Goal: Connect with others: Follow

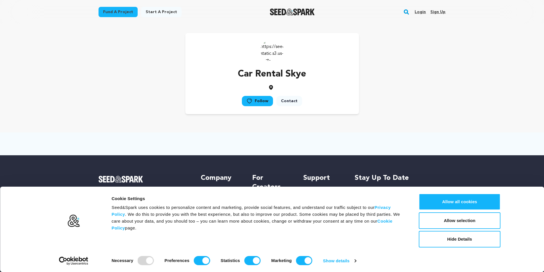
click at [278, 75] on p "Car Rental Skye" at bounding box center [272, 74] width 68 height 14
click at [294, 101] on link "Contact" at bounding box center [289, 101] width 26 height 10
click at [268, 102] on link "Follow" at bounding box center [257, 101] width 31 height 10
drag, startPoint x: 275, startPoint y: 72, endPoint x: 276, endPoint y: 51, distance: 21.7
click at [275, 70] on p "Car Rental Skye" at bounding box center [272, 74] width 68 height 14
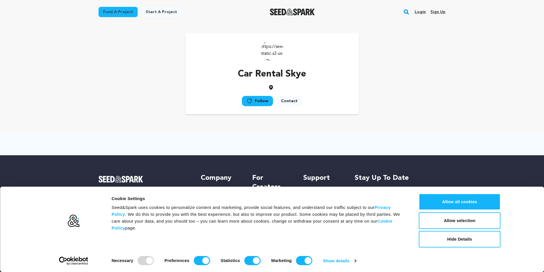
click at [276, 49] on img at bounding box center [272, 50] width 23 height 23
click at [276, 46] on img at bounding box center [272, 50] width 23 height 23
click at [276, 64] on div "Car Rental Skye Follow Contact" at bounding box center [272, 73] width 174 height 81
click at [258, 82] on div "Car Rental Skye" at bounding box center [272, 78] width 68 height 23
